Goal: Task Accomplishment & Management: Manage account settings

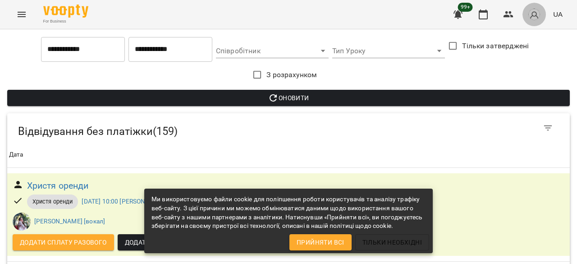
click at [532, 7] on button "button" at bounding box center [534, 14] width 23 height 23
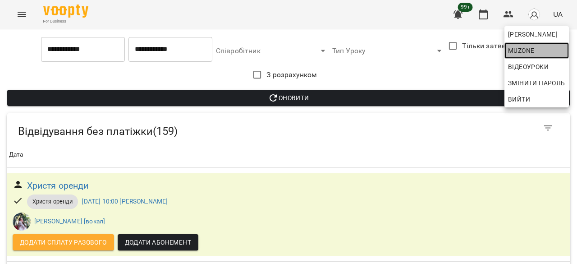
click at [538, 48] on span "muzone" at bounding box center [536, 50] width 57 height 11
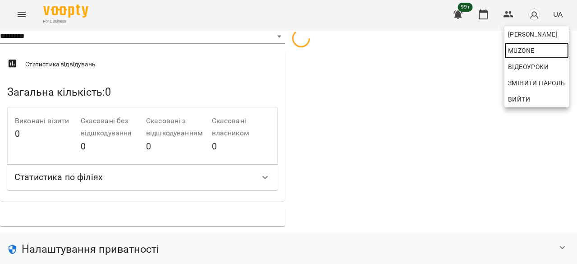
select select "**"
select select "**********"
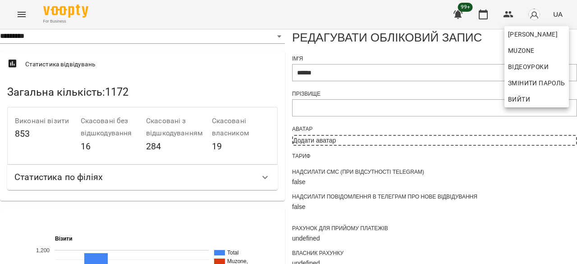
click at [23, 13] on div at bounding box center [288, 132] width 577 height 264
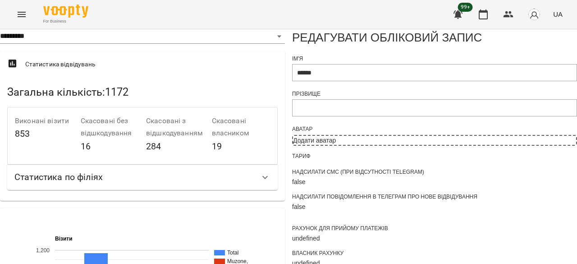
click at [21, 20] on button "Menu" at bounding box center [22, 15] width 22 height 22
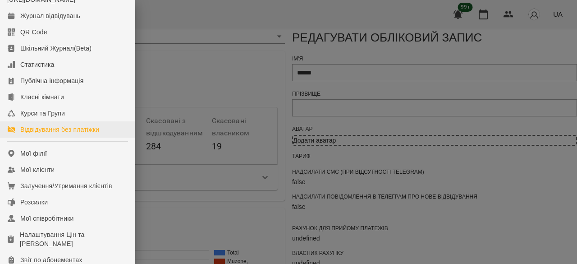
scroll to position [90, 0]
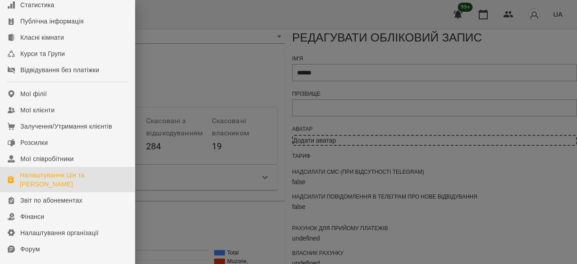
click at [67, 188] on div "Налаштування Цін та [PERSON_NAME]" at bounding box center [74, 179] width 108 height 18
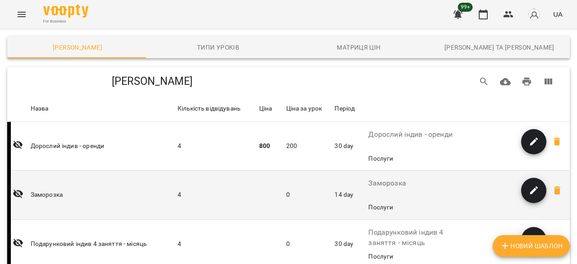
scroll to position [45, 0]
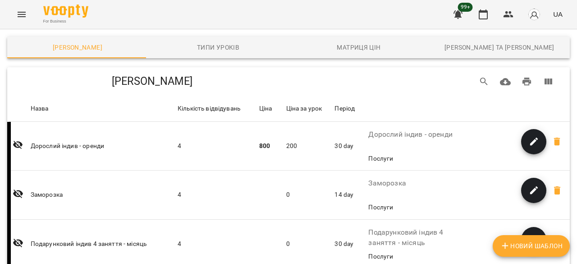
click at [21, 18] on icon "Menu" at bounding box center [21, 14] width 11 height 11
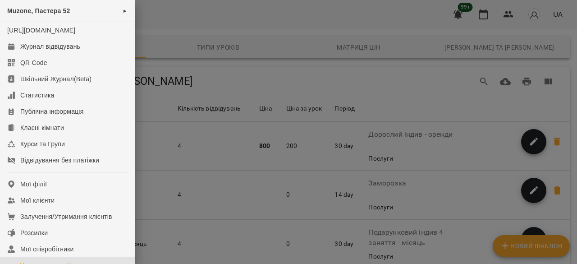
drag, startPoint x: 472, startPoint y: 15, endPoint x: 478, endPoint y: 16, distance: 5.9
click at [472, 15] on div at bounding box center [288, 132] width 577 height 264
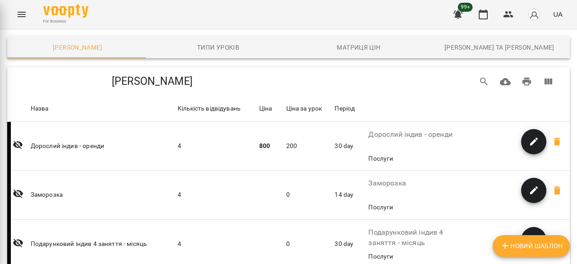
click at [488, 20] on button "button" at bounding box center [484, 15] width 22 height 22
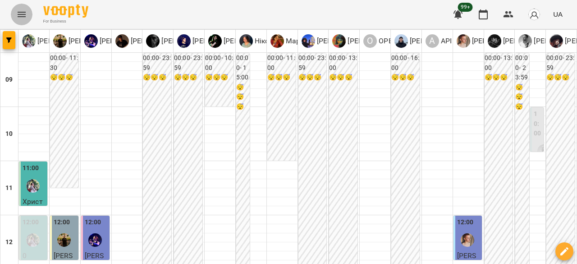
click at [18, 16] on icon "Menu" at bounding box center [21, 14] width 11 height 11
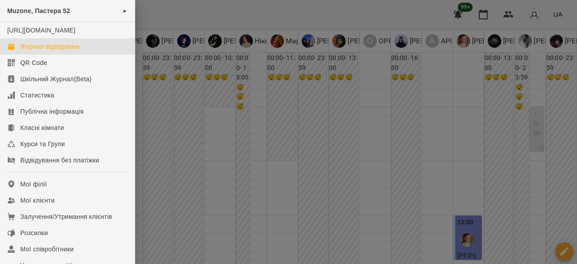
click at [537, 15] on div at bounding box center [288, 132] width 577 height 264
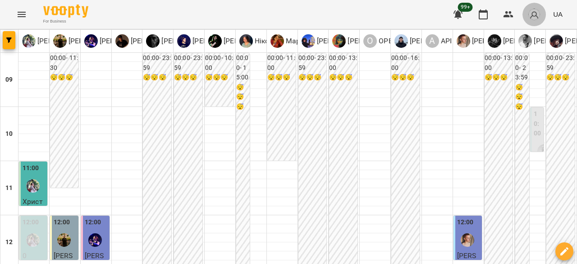
click at [538, 11] on img "button" at bounding box center [534, 14] width 13 height 13
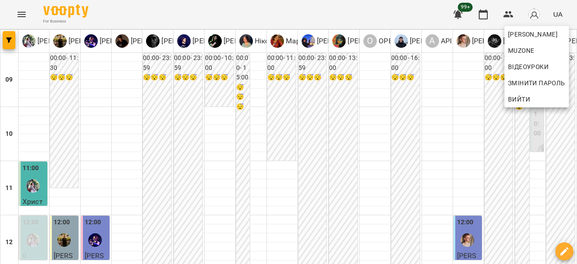
click at [394, 6] on div at bounding box center [288, 132] width 577 height 264
